Goal: Find specific page/section: Find specific page/section

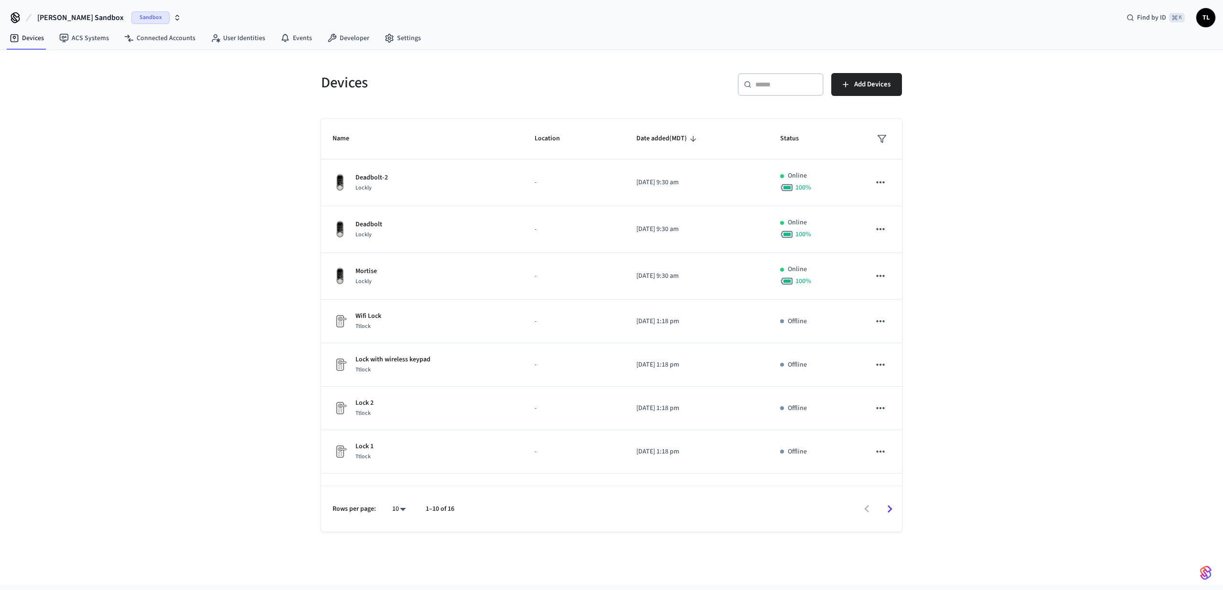
click at [131, 12] on span "Sandbox" at bounding box center [150, 17] width 38 height 12
click at [119, 58] on span "Production" at bounding box center [127, 61] width 38 height 12
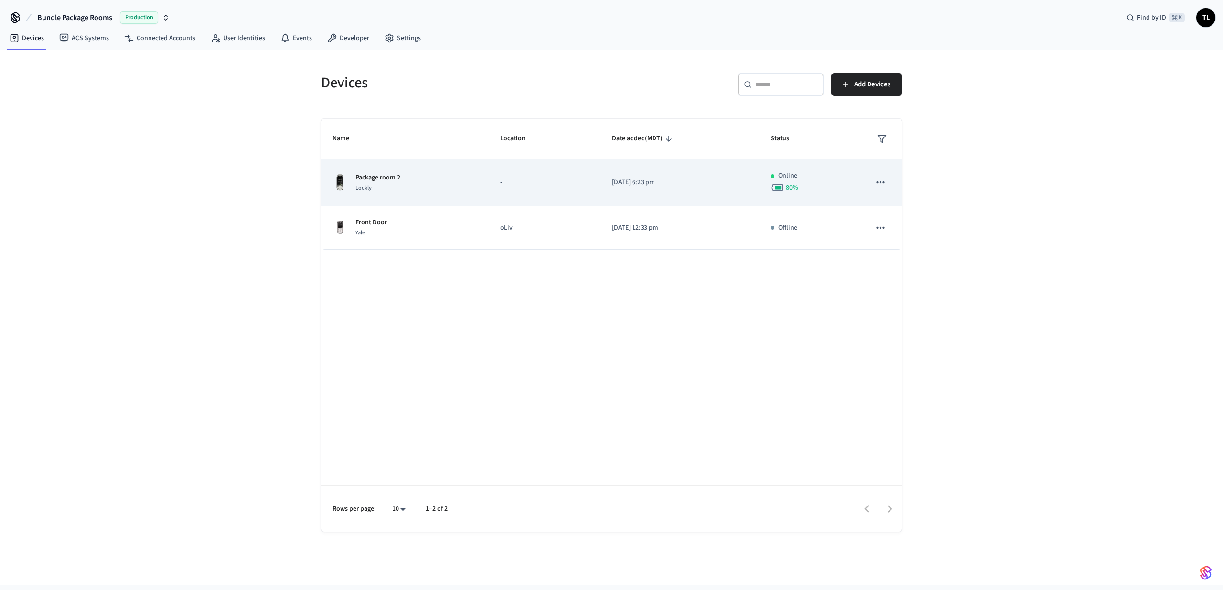
click at [520, 189] on td "-" at bounding box center [545, 183] width 112 height 47
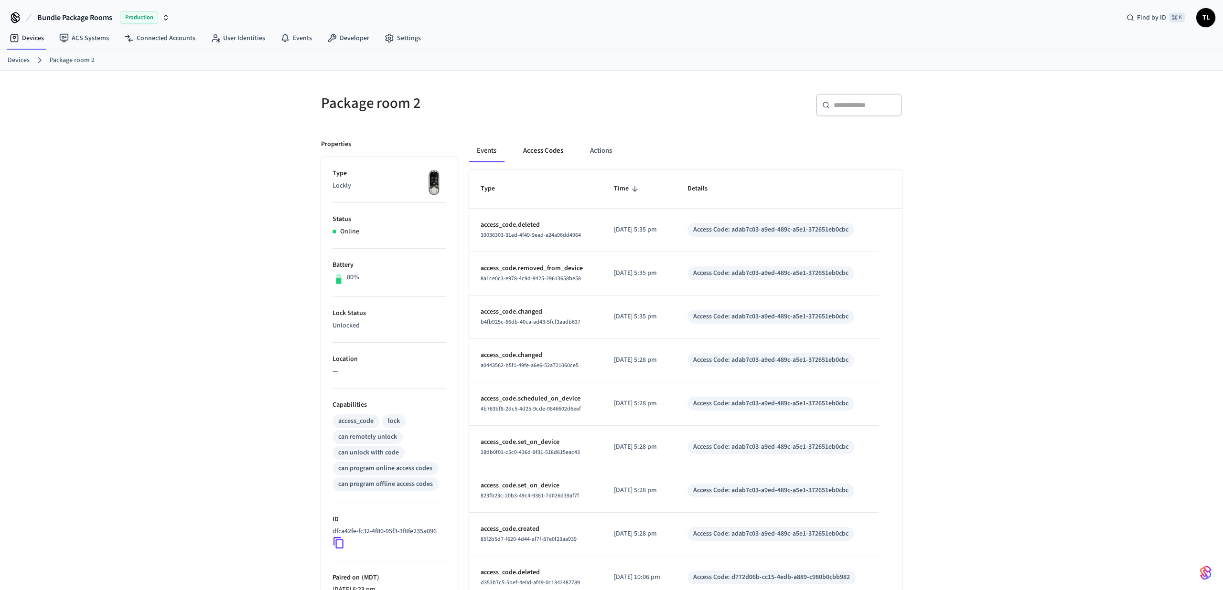
click at [551, 150] on button "Access Codes" at bounding box center [542, 150] width 55 height 23
